Goal: Use online tool/utility: Utilize a website feature to perform a specific function

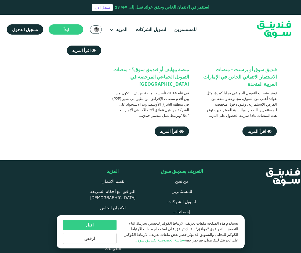
scroll to position [215, 0]
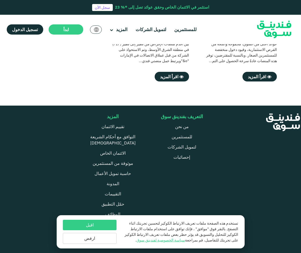
click at [274, 30] on img at bounding box center [274, 29] width 53 height 27
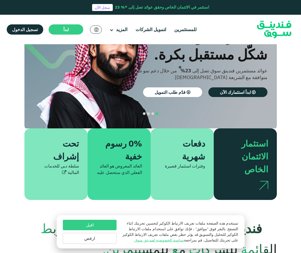
scroll to position [54, 0]
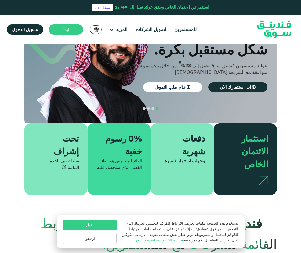
click at [86, 227] on button "اقبل" at bounding box center [90, 225] width 54 height 10
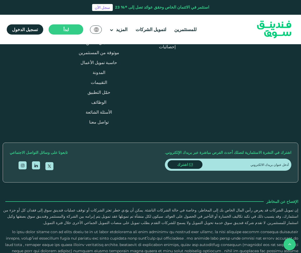
scroll to position [644, 0]
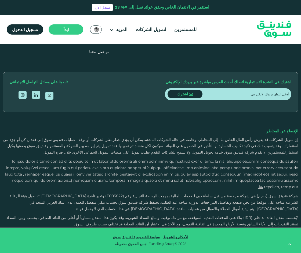
type tc-range-slider "4"
radio input "true"
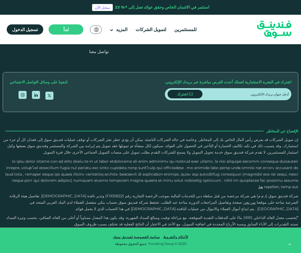
radio input "true"
type tc-range-slider "70000"
drag, startPoint x: 258, startPoint y: 143, endPoint x: 274, endPoint y: 142, distance: 15.6
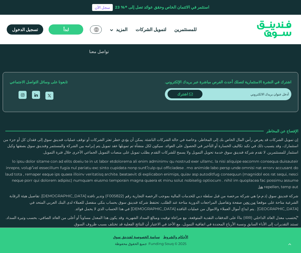
type tc-range-slider "10000"
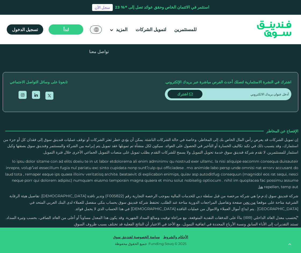
type tc-range-slider "1"
drag, startPoint x: 145, startPoint y: 142, endPoint x: 192, endPoint y: 142, distance: 46.4
drag, startPoint x: 267, startPoint y: 146, endPoint x: 259, endPoint y: 145, distance: 8.2
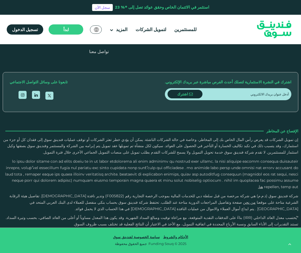
type tc-range-slider "1000000"
drag, startPoint x: 259, startPoint y: 144, endPoint x: 196, endPoint y: 141, distance: 63.3
